Goal: Information Seeking & Learning: Find specific page/section

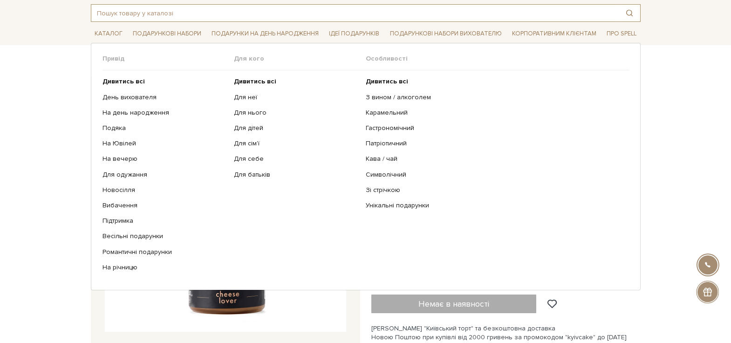
click at [325, 20] on input "text" at bounding box center [354, 13] width 527 height 17
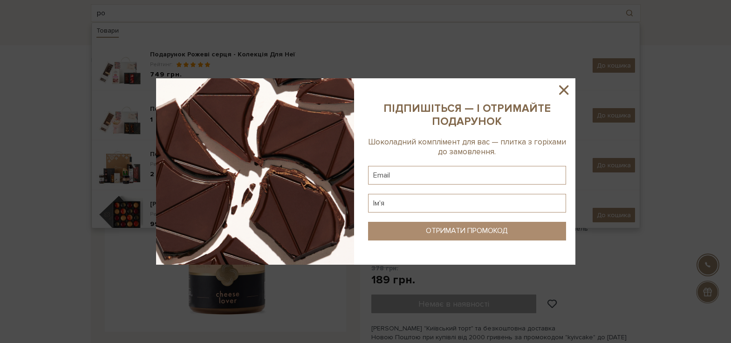
click at [566, 85] on icon at bounding box center [564, 90] width 16 height 16
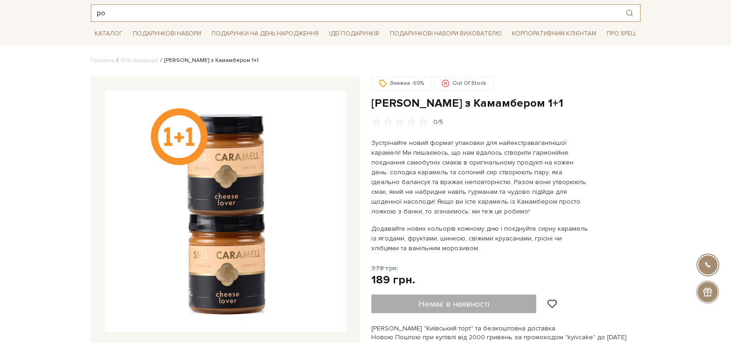
click at [238, 18] on input "ро" at bounding box center [354, 13] width 527 height 17
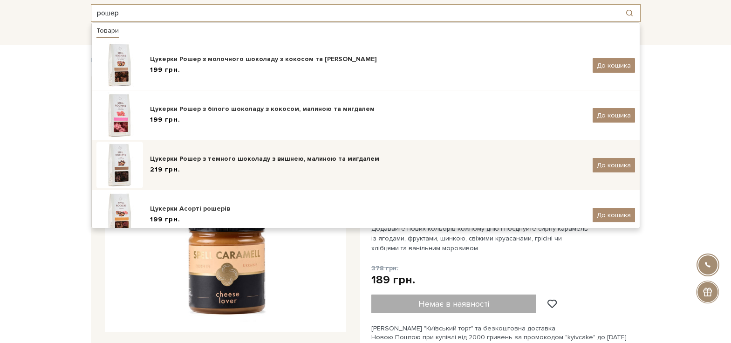
type input "рошер"
click at [224, 159] on div "Цукерки Рошер з темного шоколаду з вишнею, малиною та мигдалем" at bounding box center [368, 158] width 436 height 9
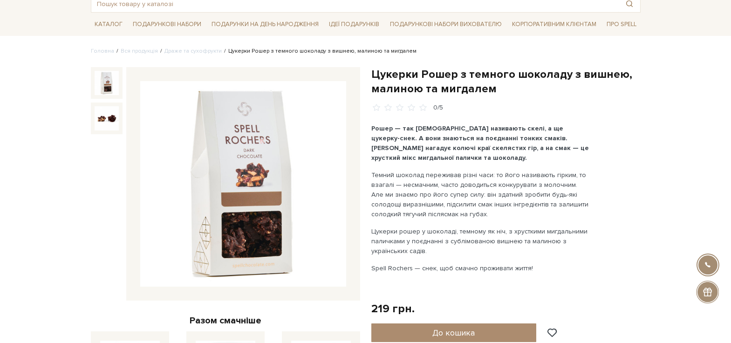
scroll to position [93, 0]
